Goal: Transaction & Acquisition: Purchase product/service

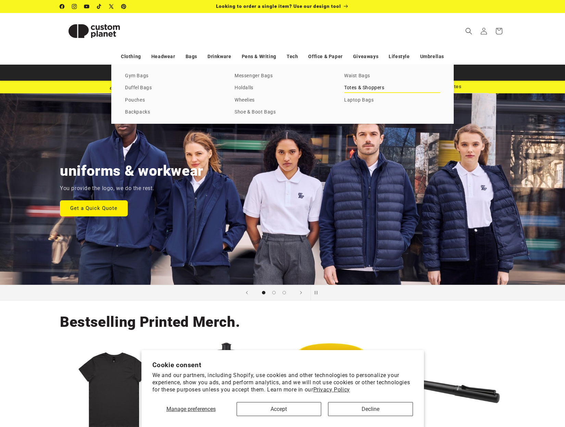
click at [366, 88] on link "Totes & Shoppers" at bounding box center [392, 87] width 96 height 9
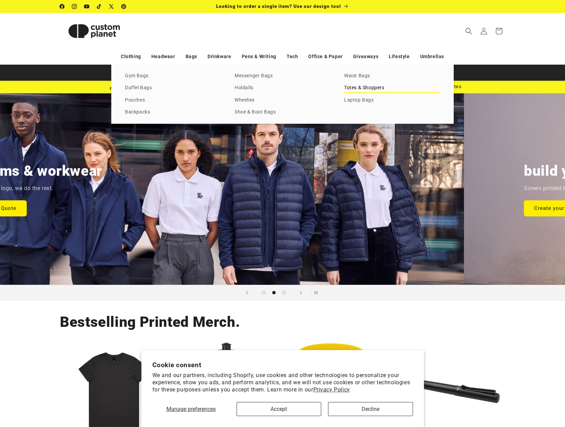
scroll to position [0, 453]
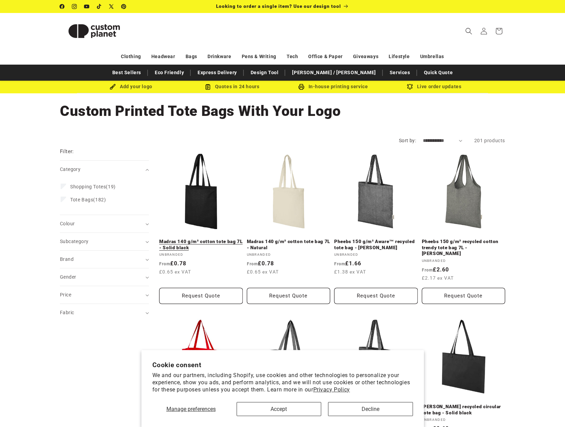
click at [197, 239] on link "Madras 140 g/m² cotton tote bag 7L - Solid black" at bounding box center [200, 245] width 83 height 12
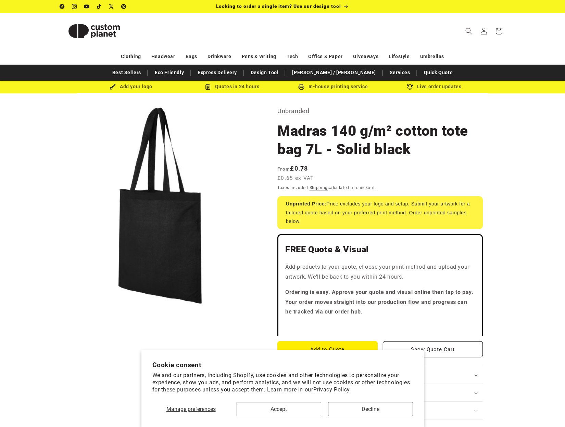
scroll to position [17, 0]
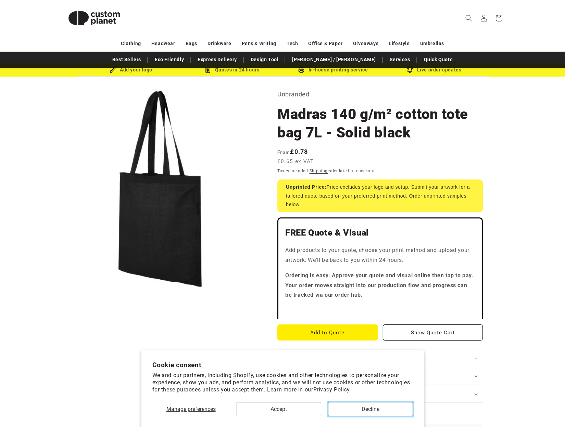
click at [388, 405] on button "Decline" at bounding box center [370, 409] width 85 height 14
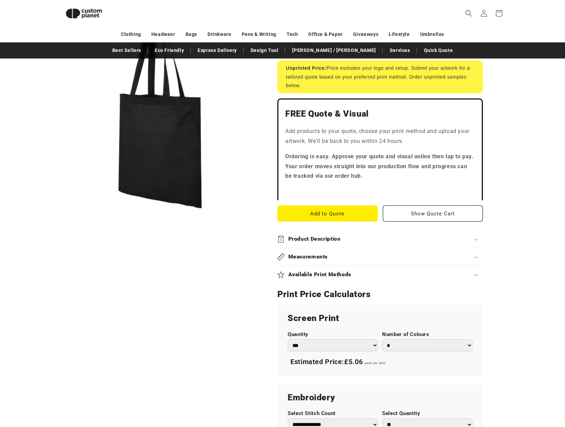
scroll to position [187, 0]
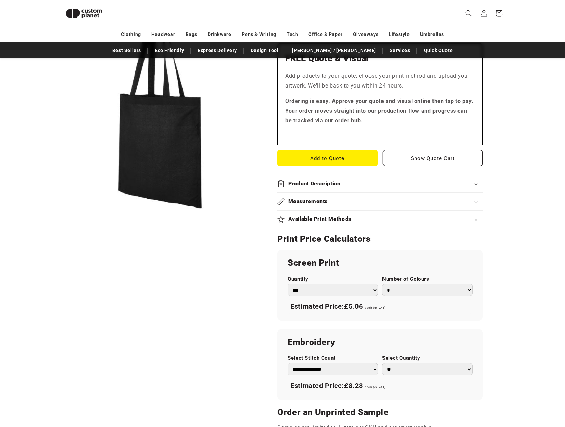
click at [341, 291] on select "*** *** *** **** **** **** ***** *****" at bounding box center [332, 290] width 90 height 13
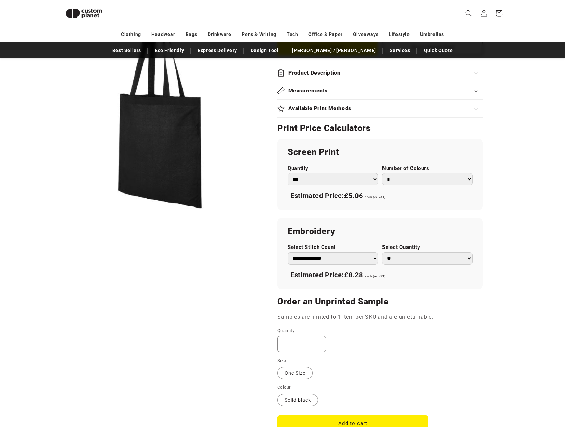
scroll to position [323, 0]
